Goal: Navigation & Orientation: Go to known website

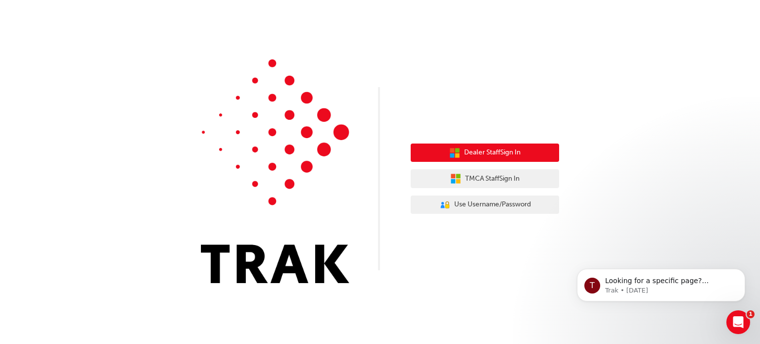
click at [542, 152] on button "Dealer Staff Sign In" at bounding box center [485, 153] width 149 height 19
